Goal: Task Accomplishment & Management: Manage account settings

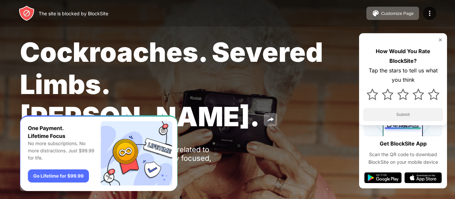
click at [223, 63] on span "Cockroaches. Severed Limbs. [PERSON_NAME]." at bounding box center [171, 84] width 303 height 97
click at [439, 38] on img at bounding box center [440, 39] width 5 height 5
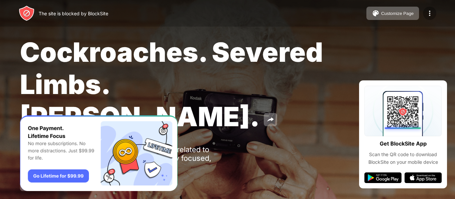
click at [431, 15] on img at bounding box center [430, 13] width 8 height 8
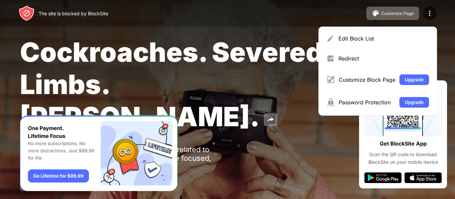
click at [162, 78] on span "Cockroaches. Severed Limbs. [PERSON_NAME]." at bounding box center [171, 84] width 303 height 97
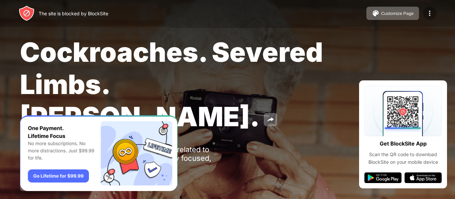
click at [431, 12] on img at bounding box center [430, 13] width 8 height 8
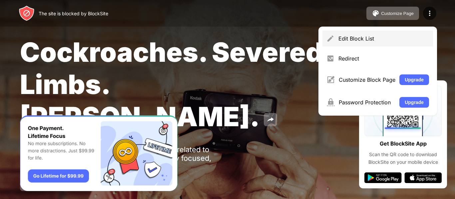
click at [342, 37] on div "Edit Block List" at bounding box center [383, 38] width 91 height 7
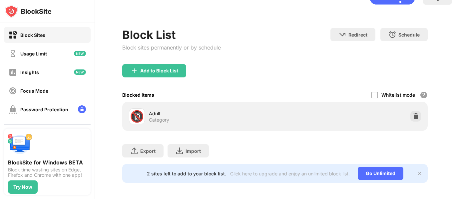
scroll to position [21, 0]
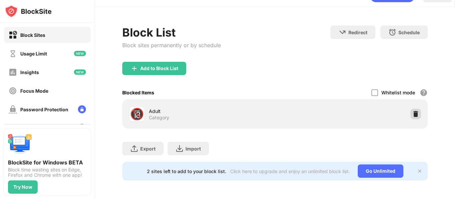
click at [415, 110] on div at bounding box center [415, 114] width 11 height 11
